Goal: Information Seeking & Learning: Understand process/instructions

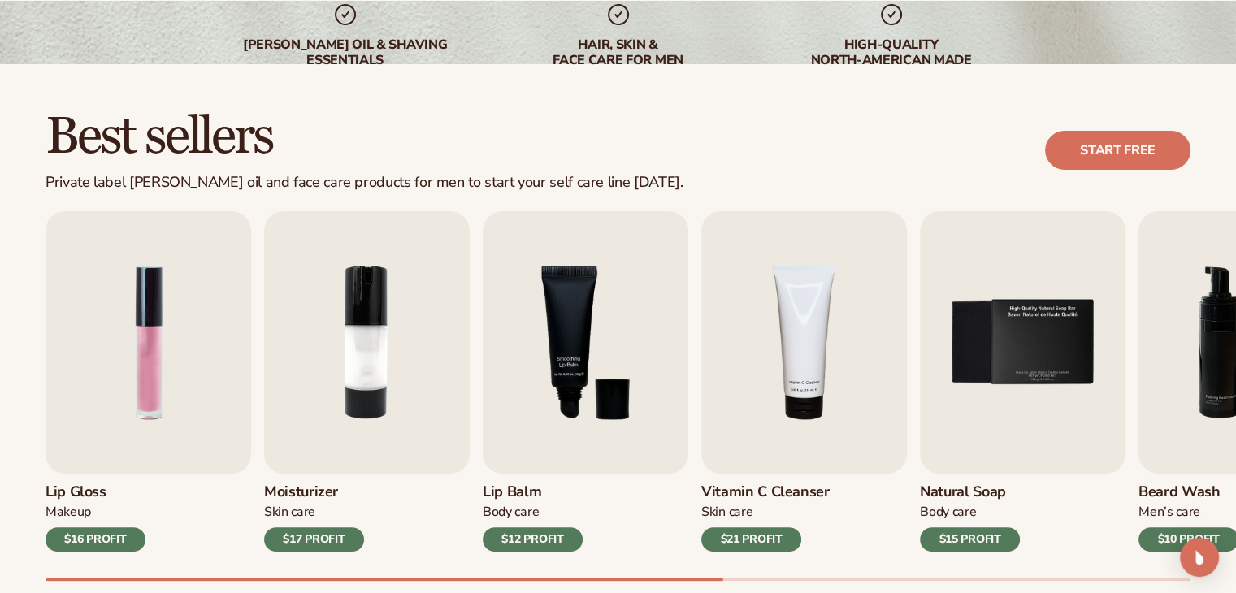
scroll to position [406, 0]
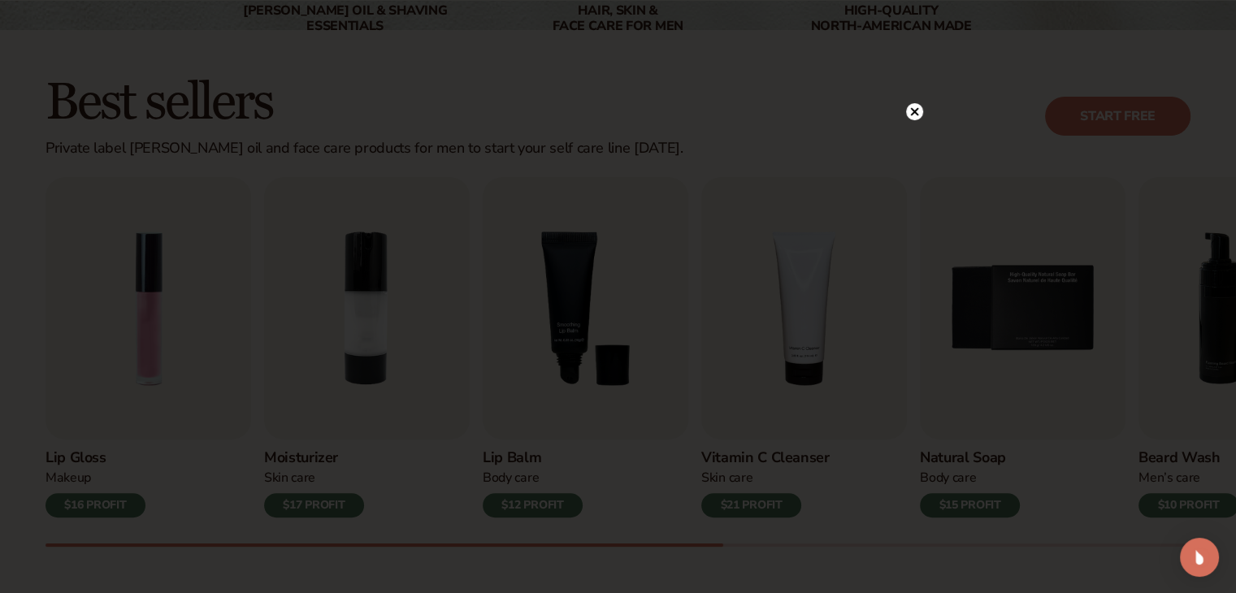
click at [911, 109] on icon at bounding box center [914, 111] width 8 height 8
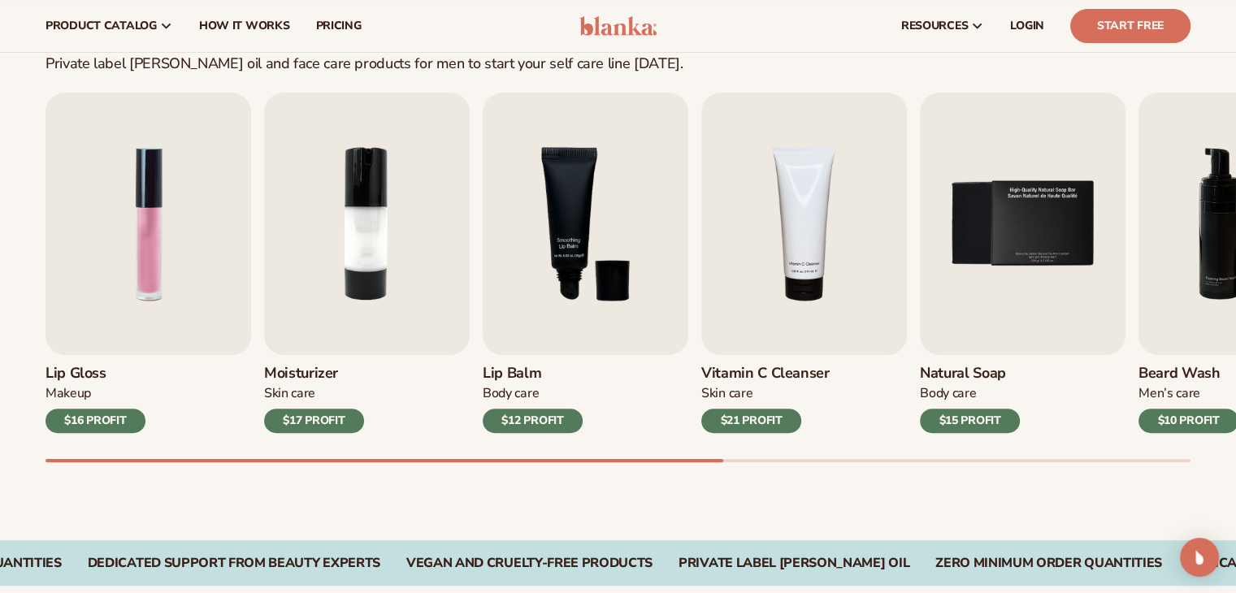
scroll to position [488, 0]
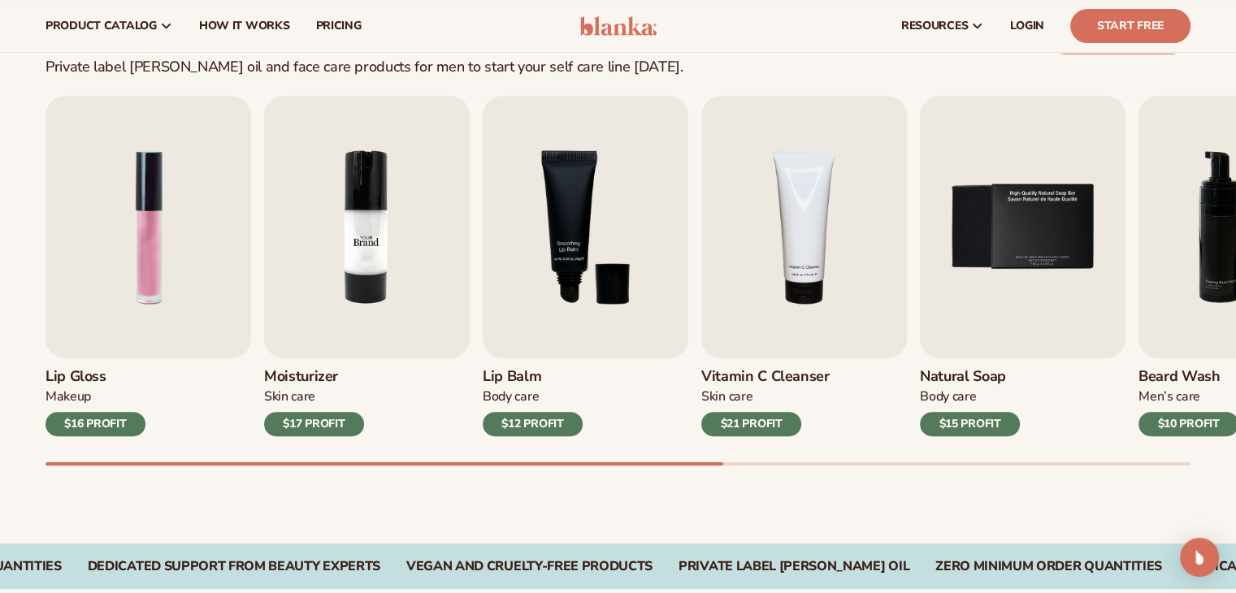
click at [372, 297] on img "2 / 9" at bounding box center [367, 227] width 206 height 262
click at [291, 379] on h3 "Moisturizer" at bounding box center [314, 377] width 100 height 18
click at [330, 427] on div "$17 PROFIT" at bounding box center [314, 424] width 100 height 24
click at [308, 364] on div "Moisturizer [MEDICAL_DATA] $17 PROFIT" at bounding box center [367, 397] width 206 height 78
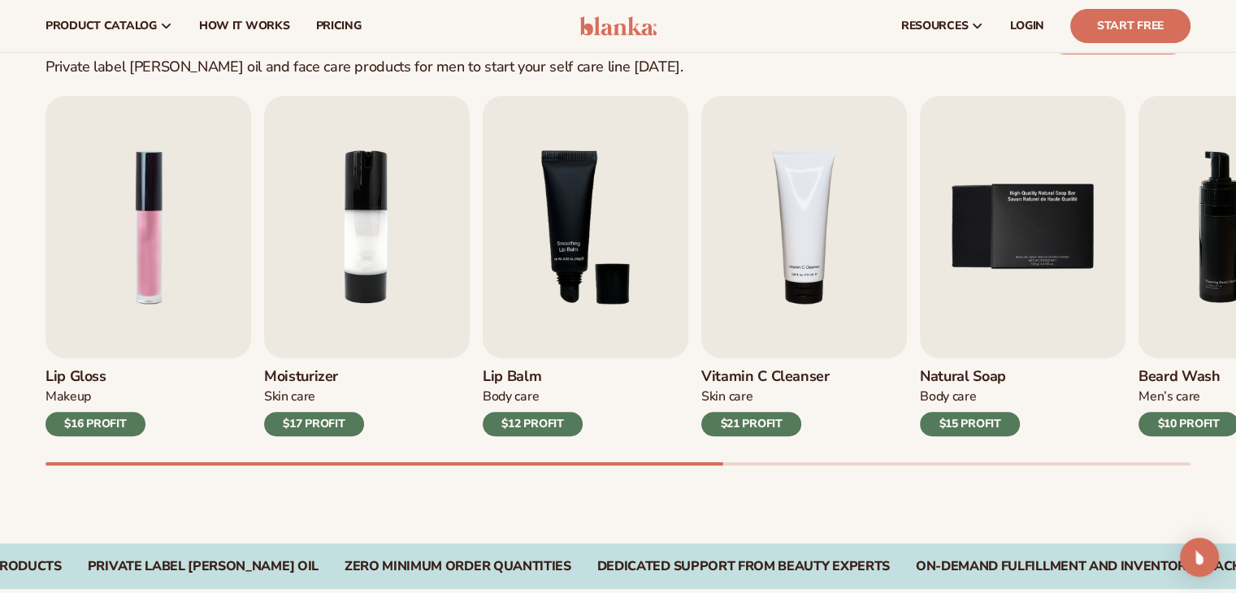
click at [308, 364] on div "Moisturizer [MEDICAL_DATA] $17 PROFIT" at bounding box center [367, 397] width 206 height 78
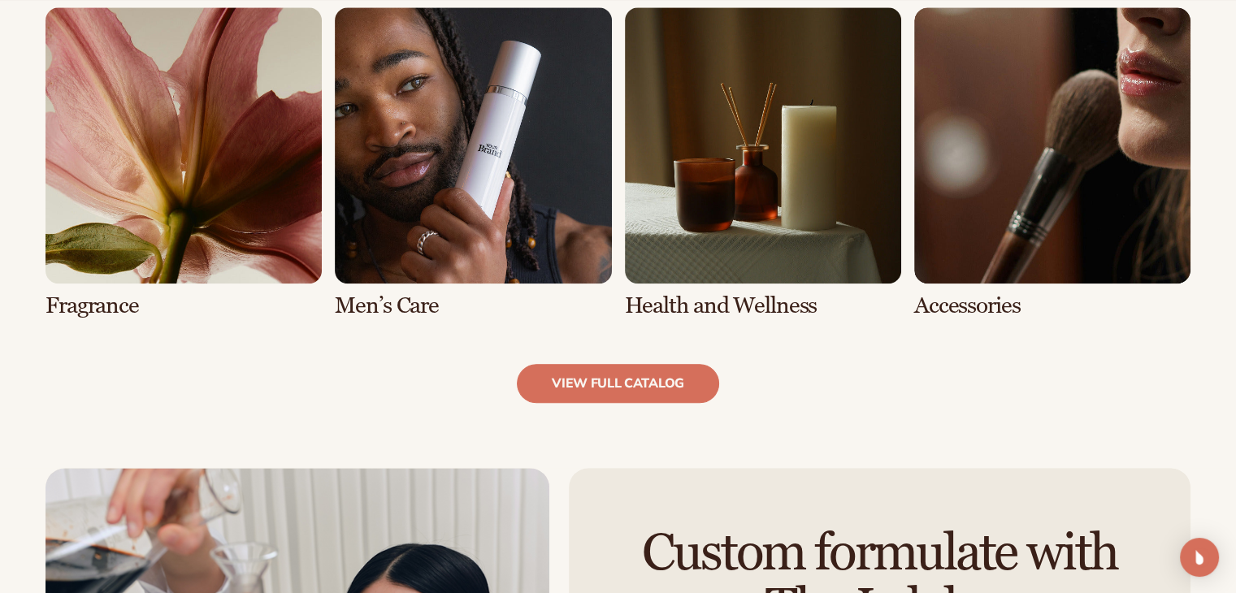
scroll to position [1544, 0]
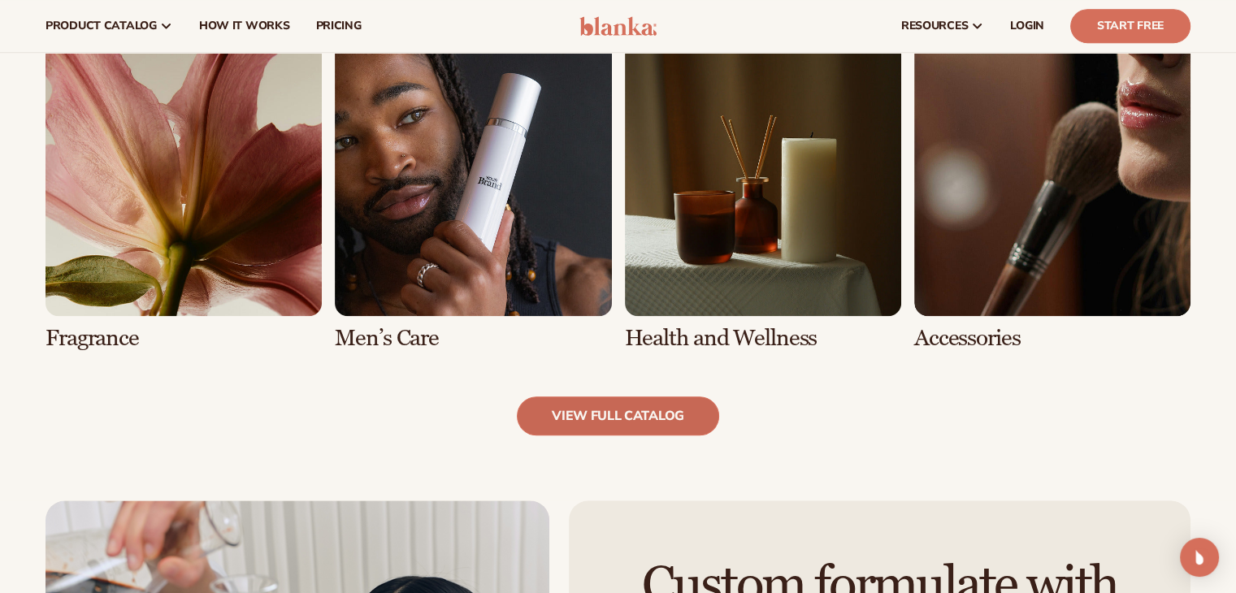
click at [586, 414] on link "view full catalog" at bounding box center [618, 416] width 202 height 39
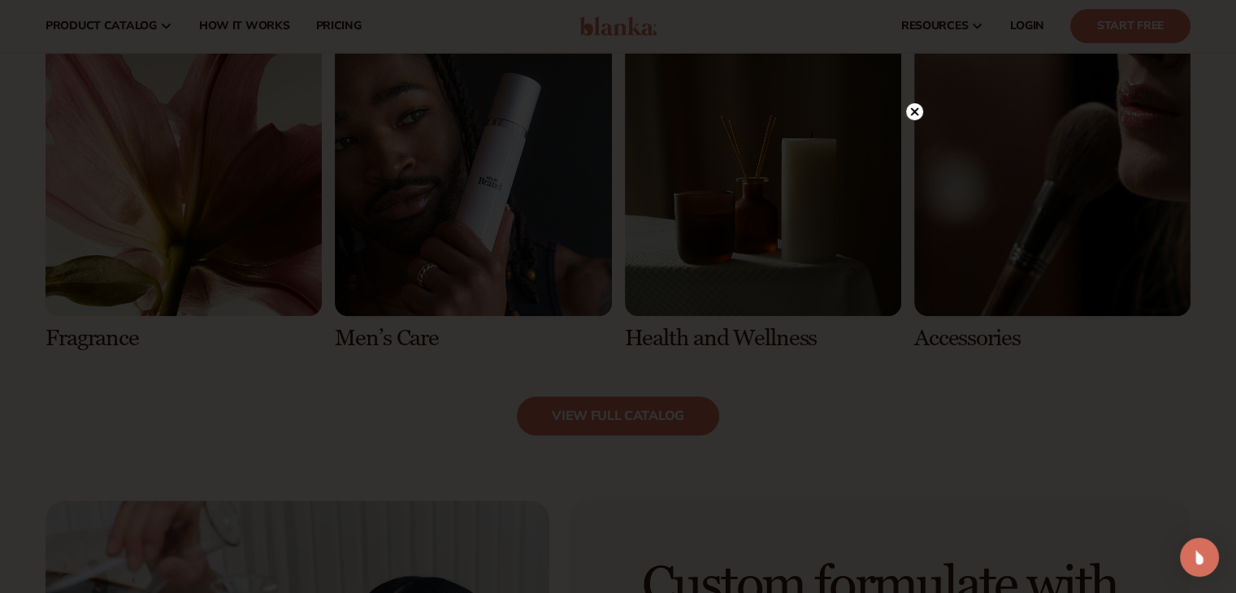
click at [908, 103] on icon at bounding box center [914, 111] width 17 height 17
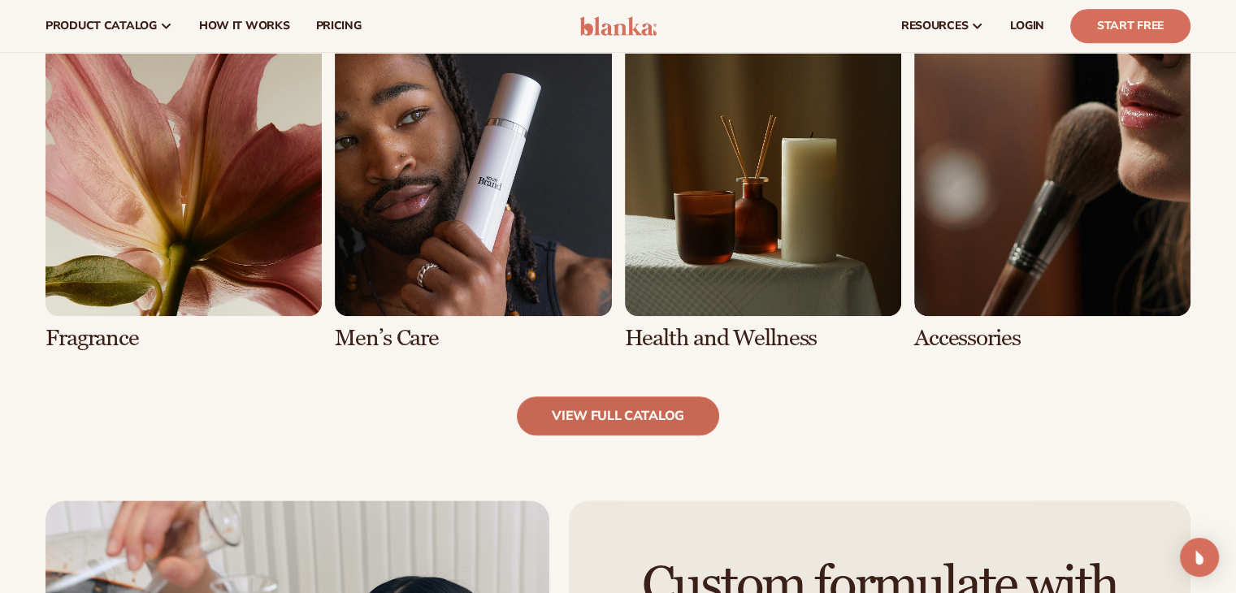
click at [595, 413] on link "view full catalog" at bounding box center [618, 416] width 202 height 39
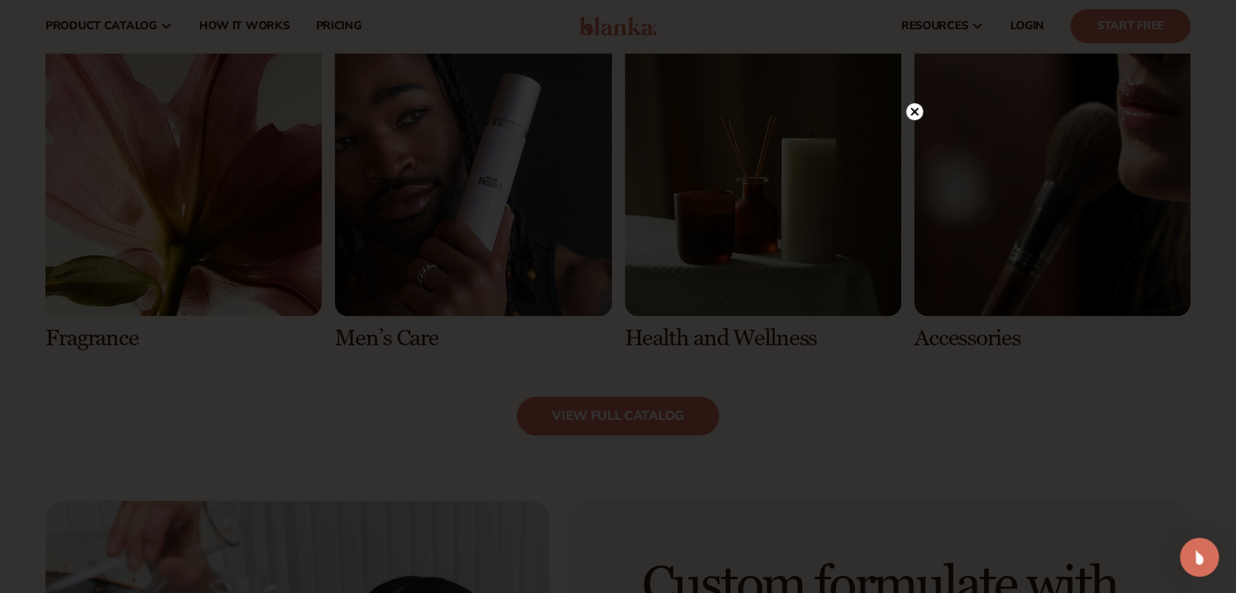
click at [917, 106] on circle at bounding box center [914, 111] width 17 height 17
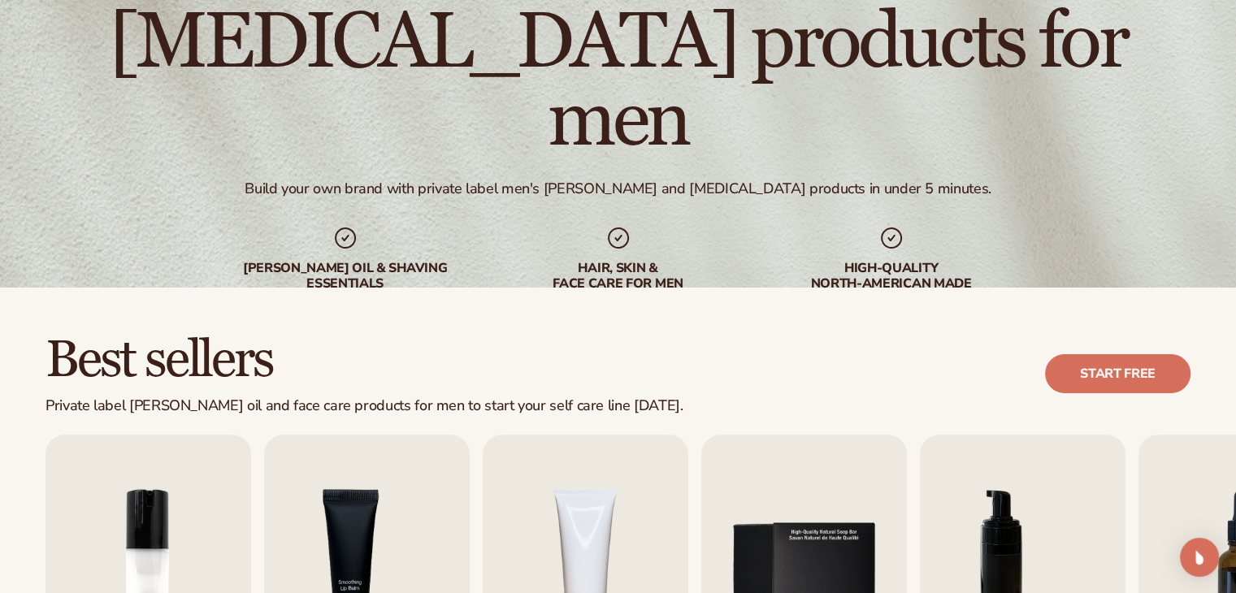
scroll to position [0, 0]
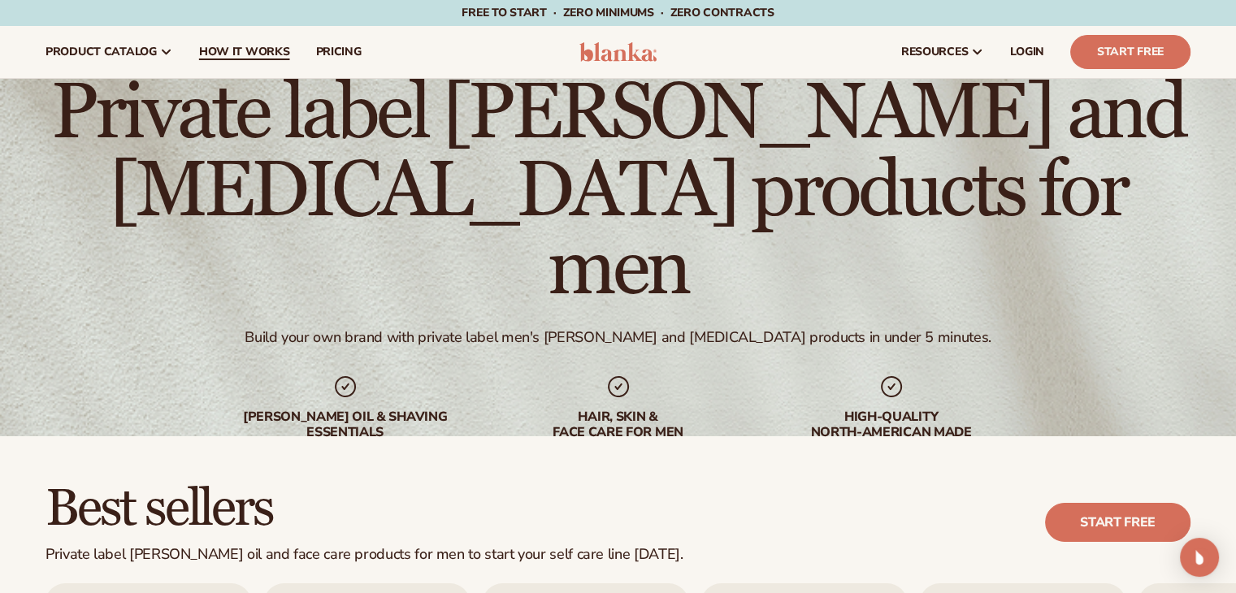
click at [238, 65] on link "How It Works" at bounding box center [244, 52] width 117 height 52
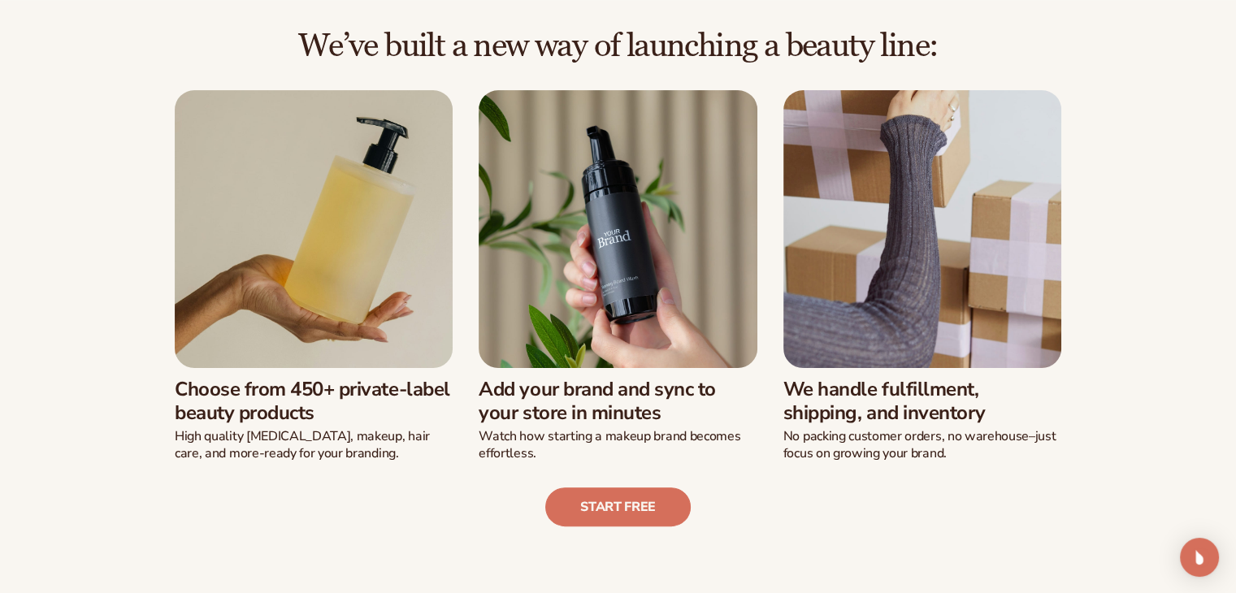
scroll to position [404, 0]
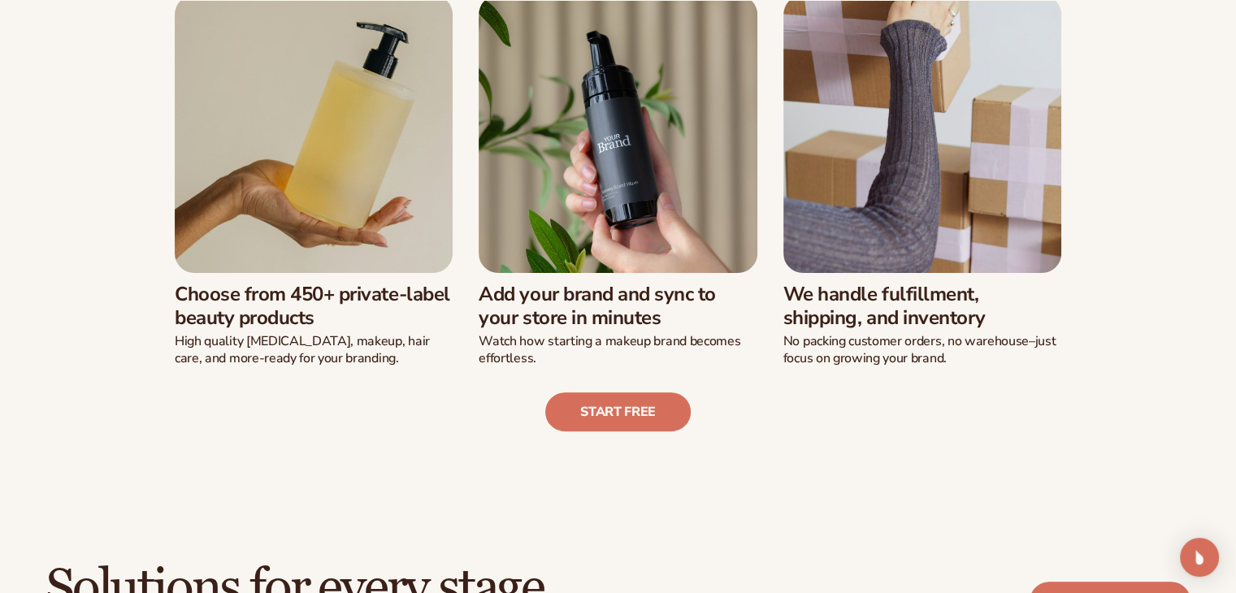
drag, startPoint x: 460, startPoint y: 292, endPoint x: 397, endPoint y: 414, distance: 137.0
click at [395, 417] on div "Start free" at bounding box center [618, 398] width 1145 height 65
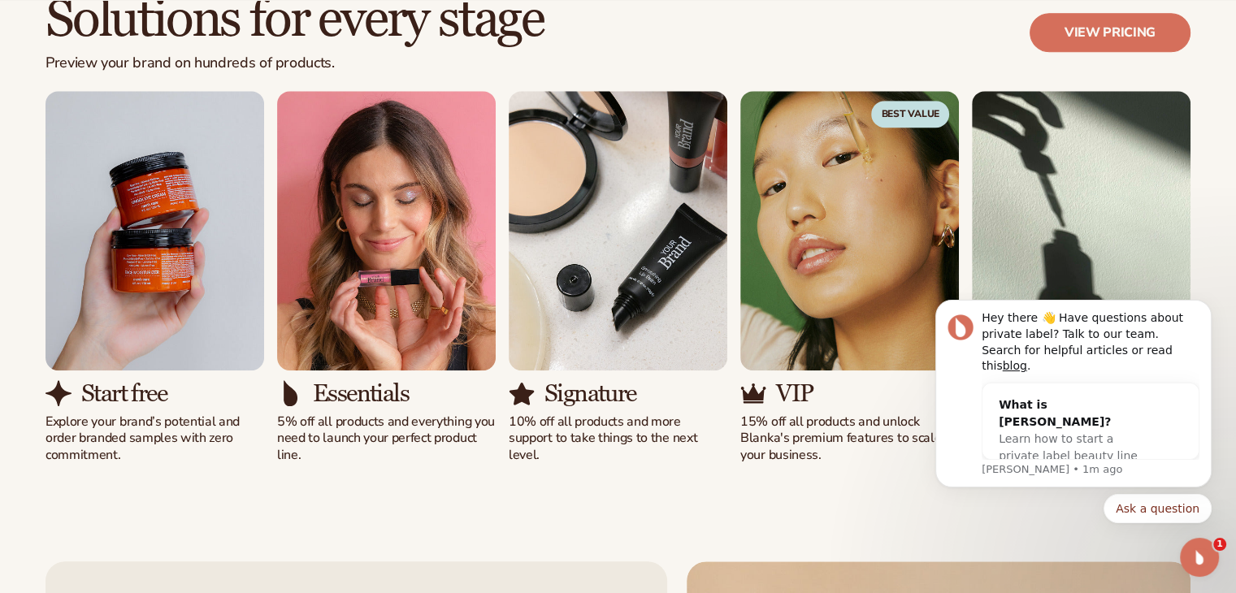
scroll to position [0, 0]
